Goal: Connect with others: Connect with others

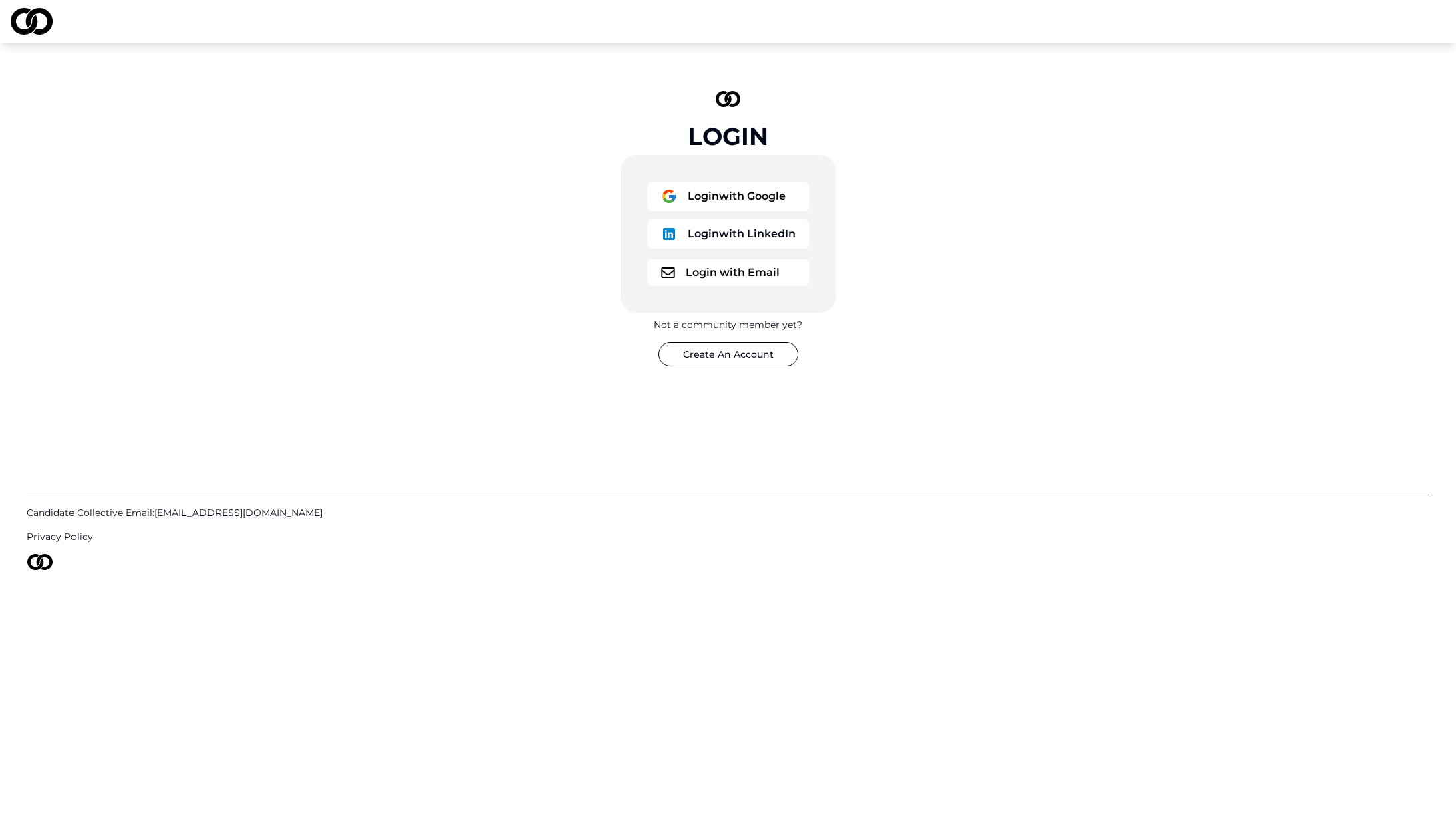
click at [713, 269] on button "Login with Email" at bounding box center [729, 273] width 162 height 27
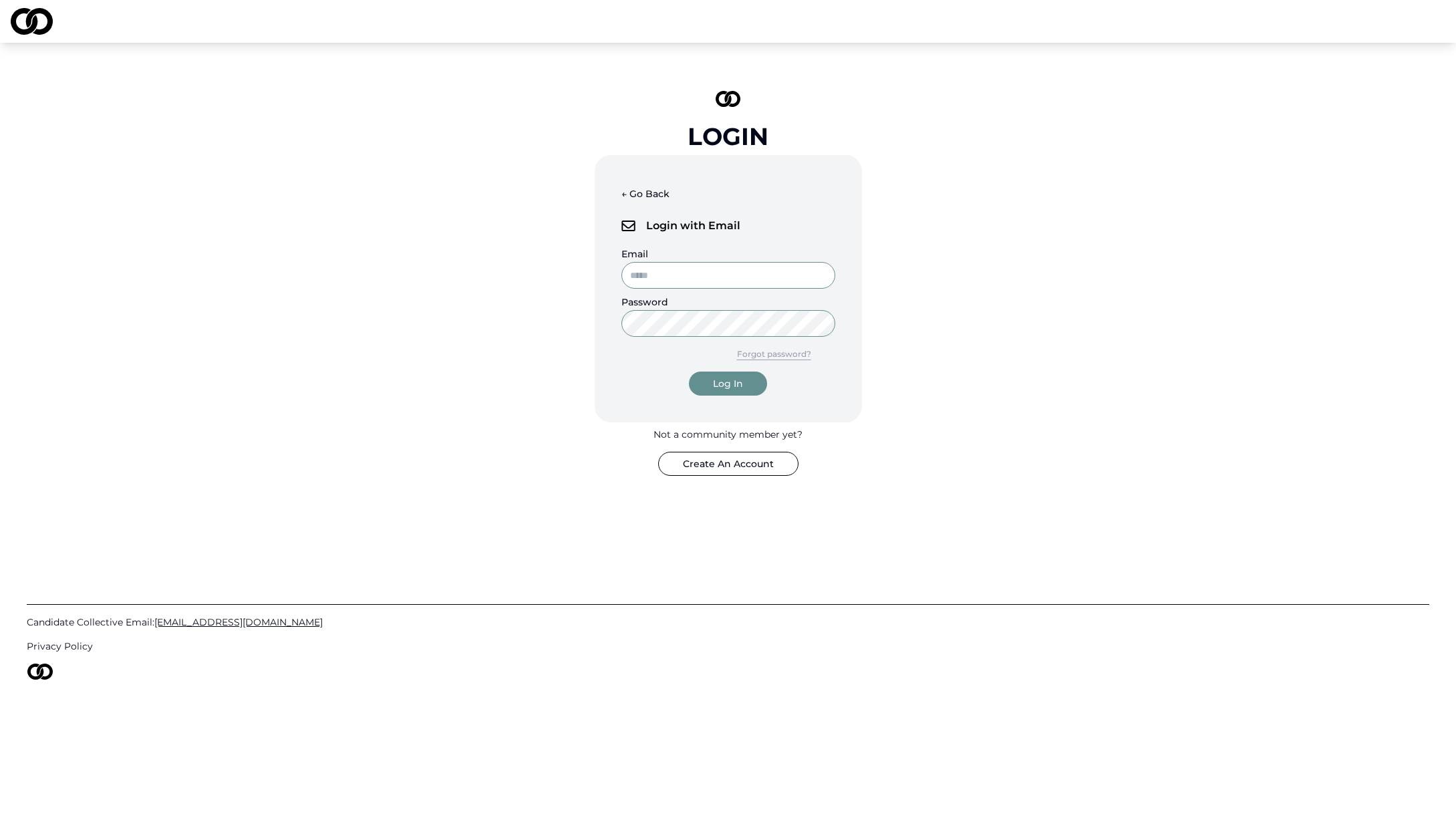
click at [0, 827] on com-1password-button at bounding box center [0, 828] width 0 height 0
type input "**********"
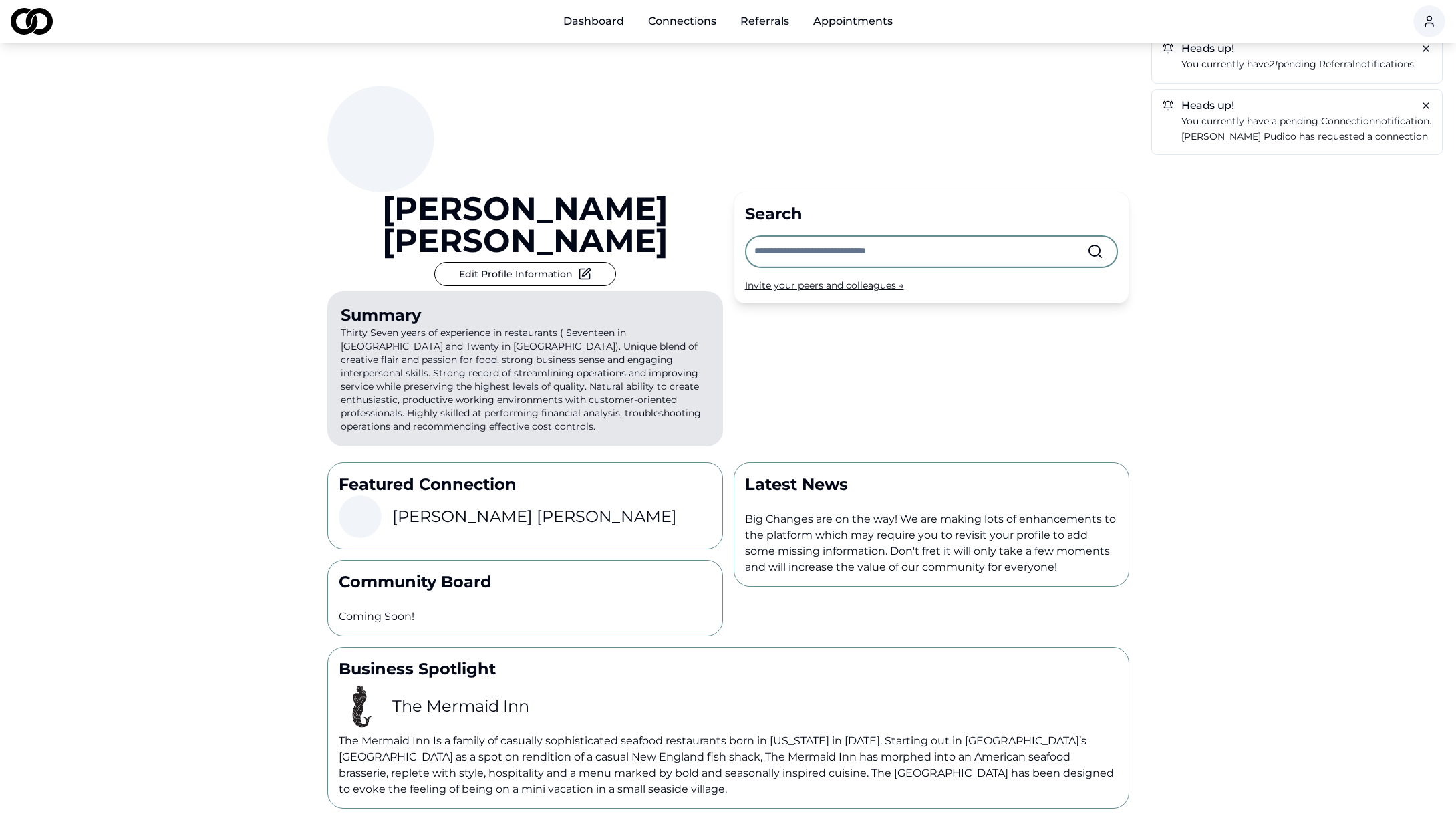
click at [1228, 114] on p "You currently have a pending connection notification." at bounding box center [1306, 121] width 250 height 15
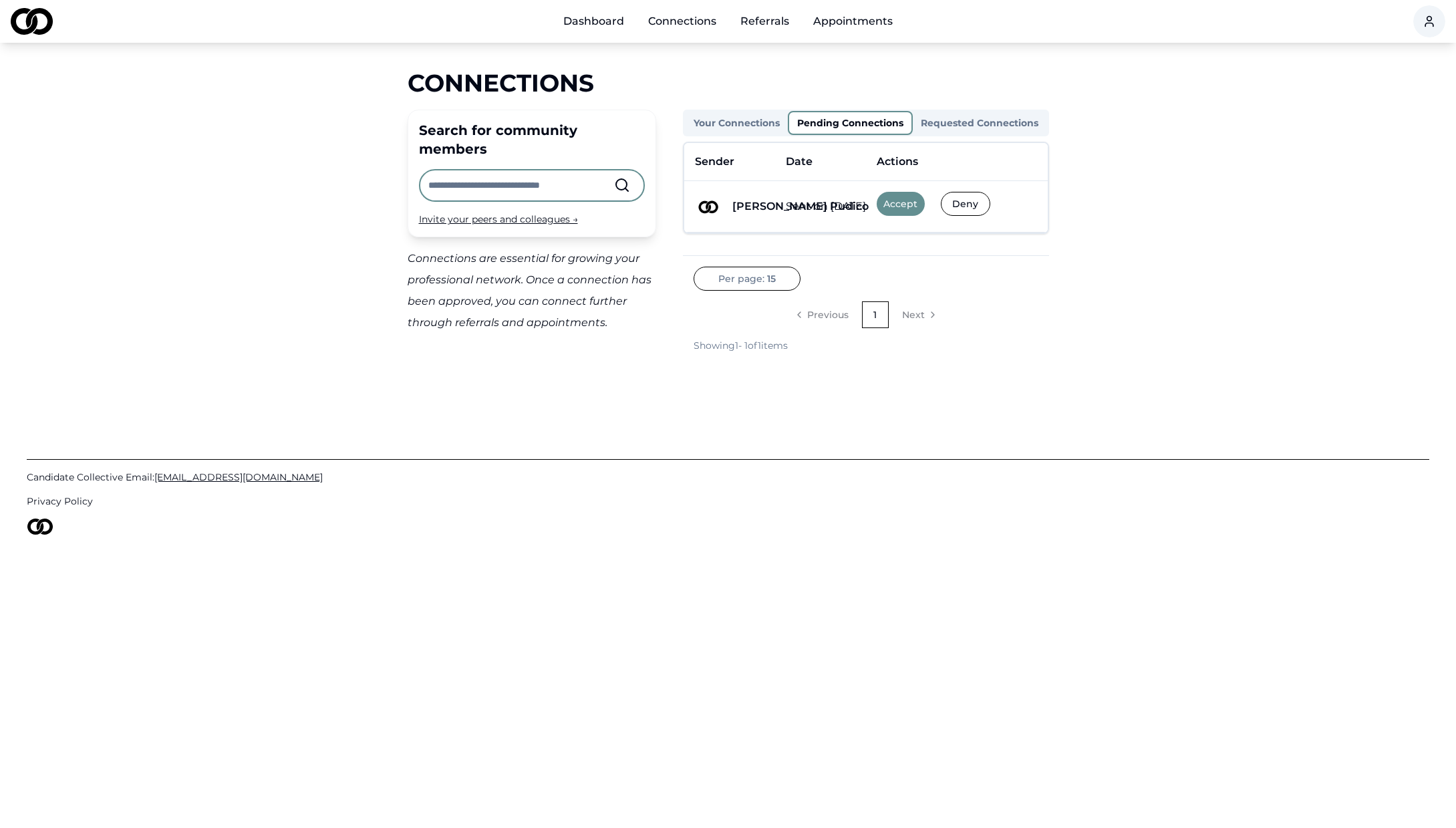
click at [903, 203] on button "Accept" at bounding box center [900, 204] width 48 height 24
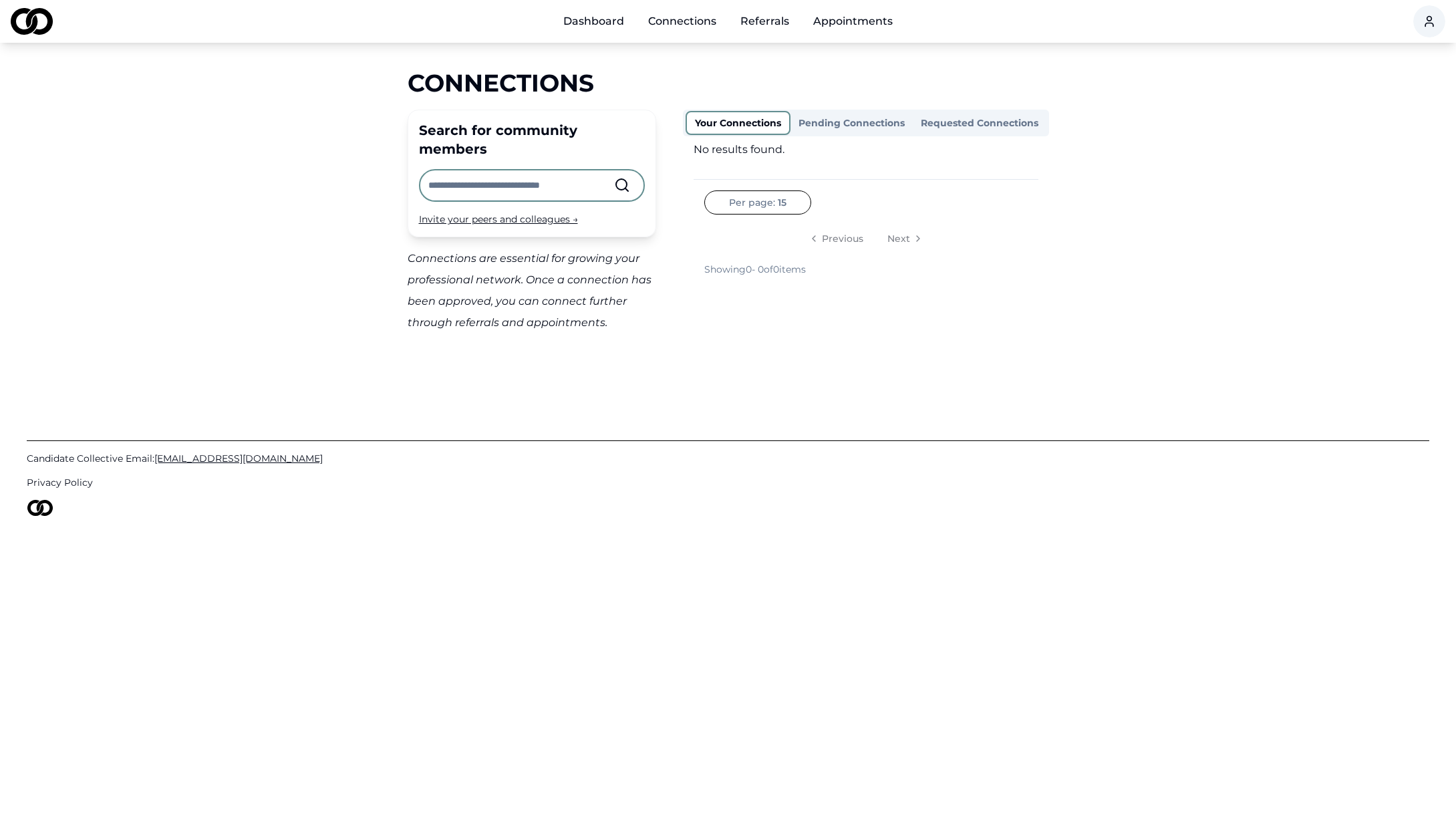
click at [751, 125] on button "Your Connections" at bounding box center [738, 123] width 105 height 24
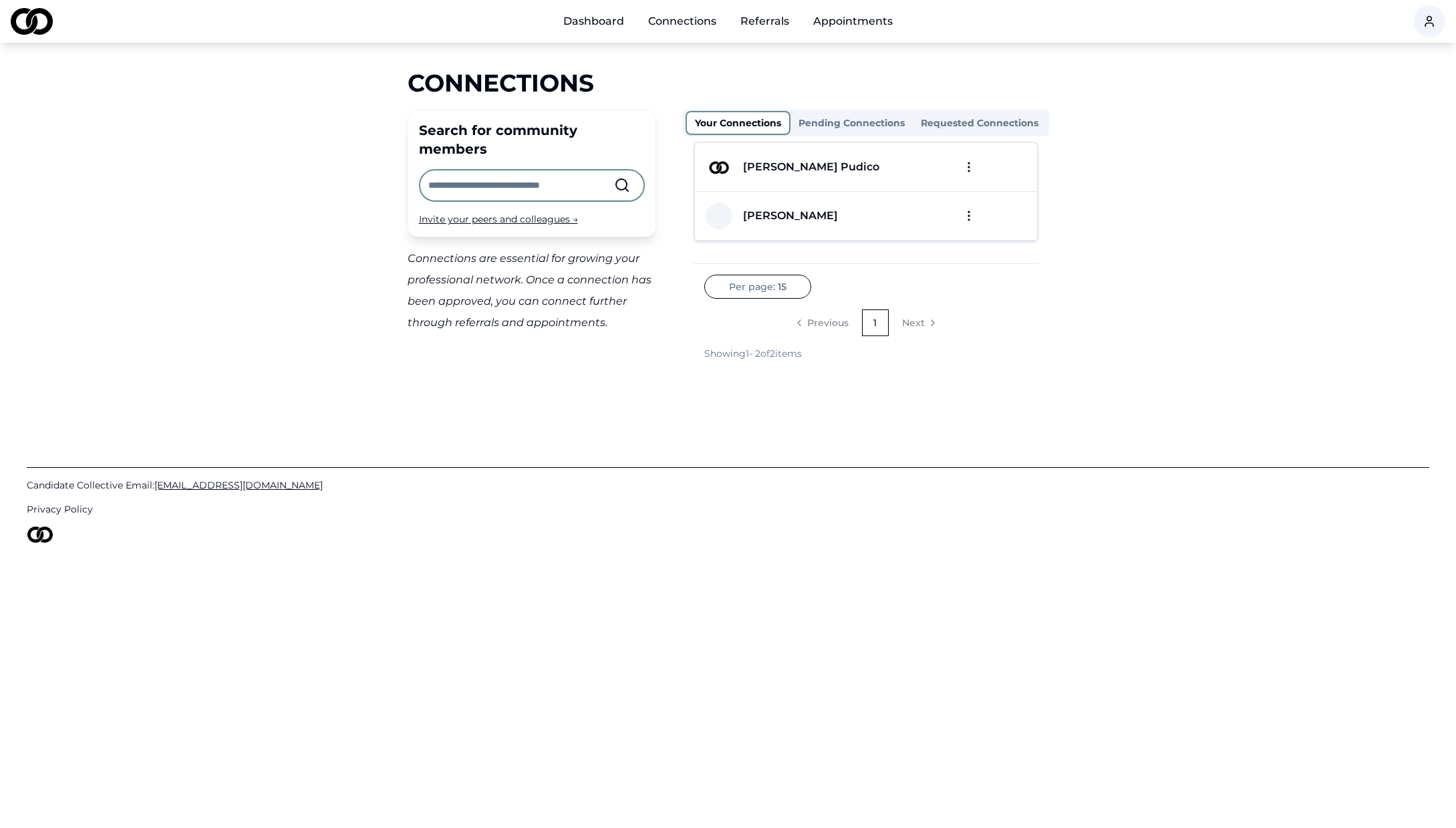
click at [762, 168] on div "[PERSON_NAME] Pudico" at bounding box center [812, 167] width 136 height 16
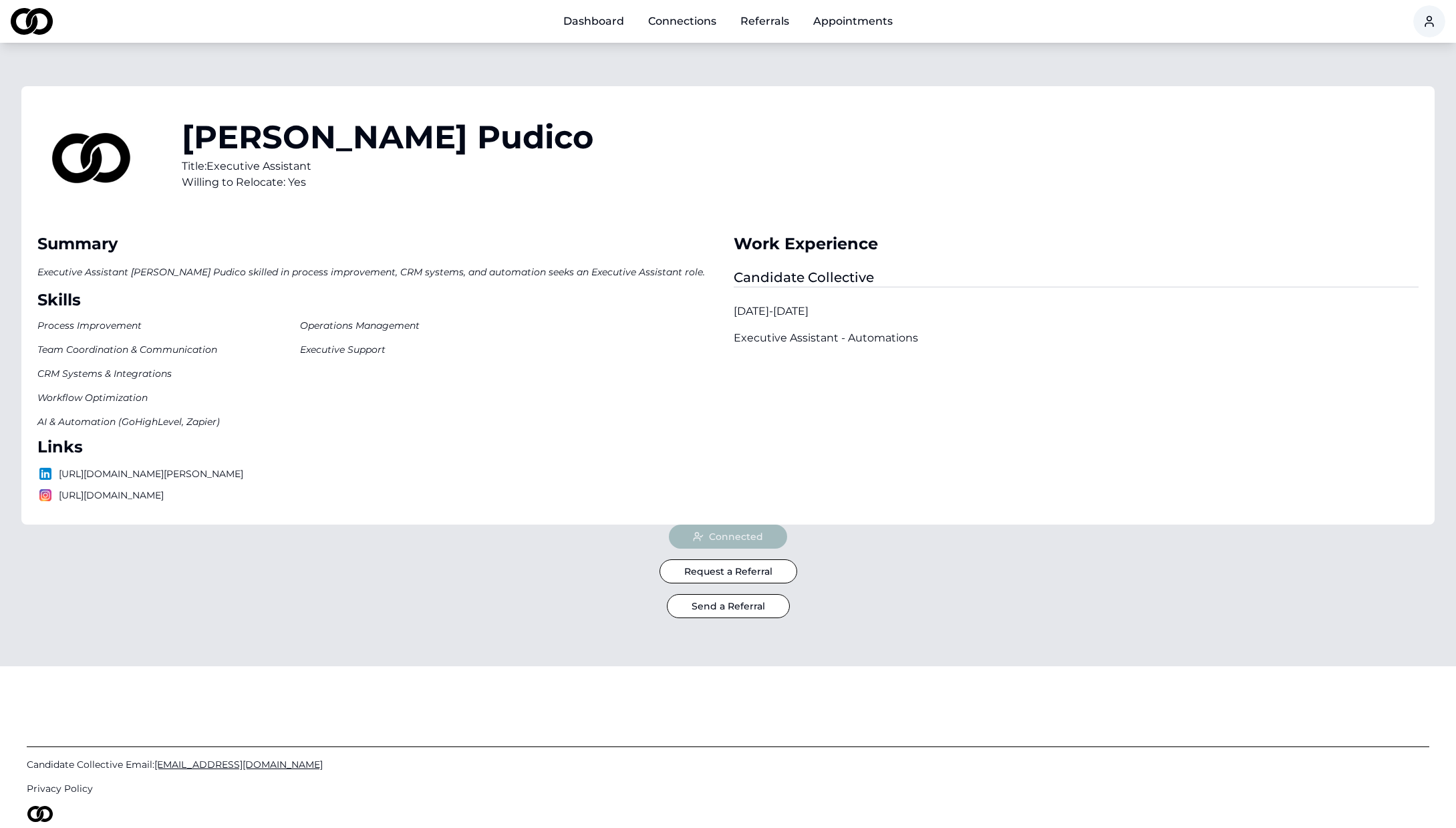
scroll to position [5, 0]
click at [601, 19] on link "Dashboard" at bounding box center [594, 22] width 82 height 27
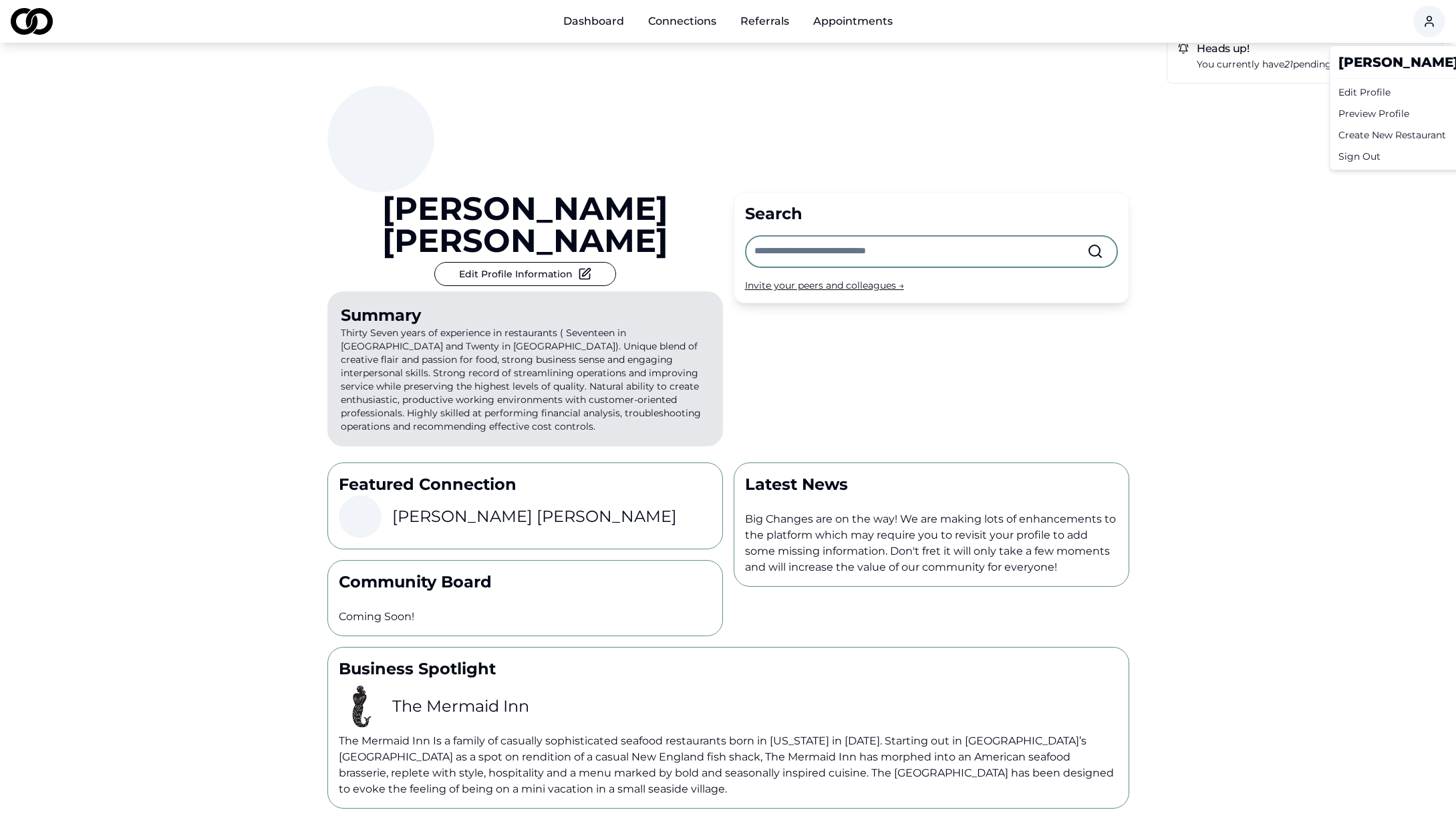
click at [1420, 25] on html "Dashboard Connections Referrals Appointments Heads up! You currently have 21 pe…" at bounding box center [728, 414] width 1456 height 828
click at [1368, 160] on div "Sign Out" at bounding box center [1461, 156] width 255 height 22
